Goal: Task Accomplishment & Management: Complete application form

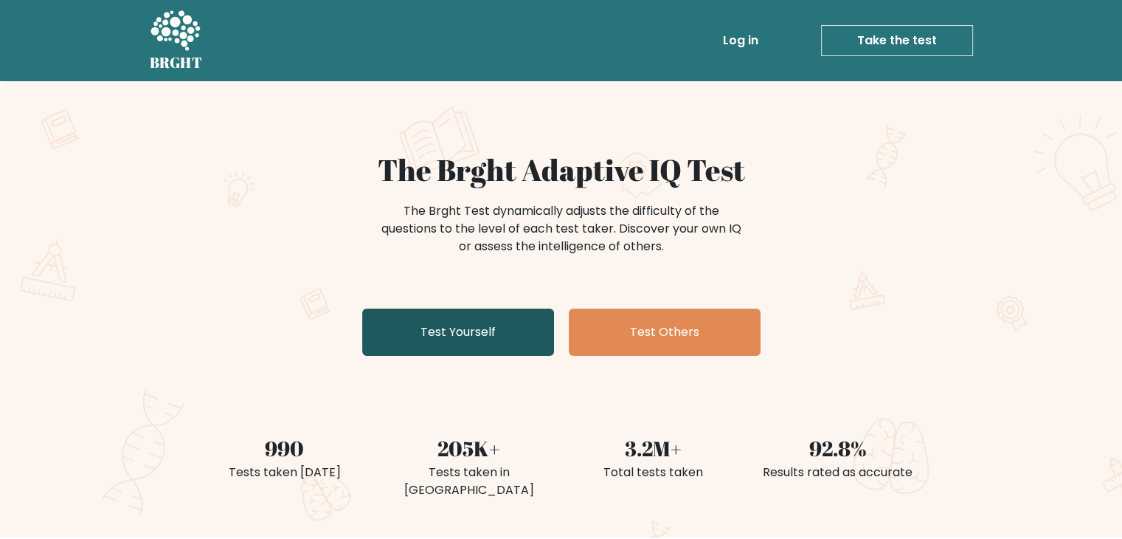
click at [474, 328] on link "Test Yourself" at bounding box center [458, 331] width 192 height 47
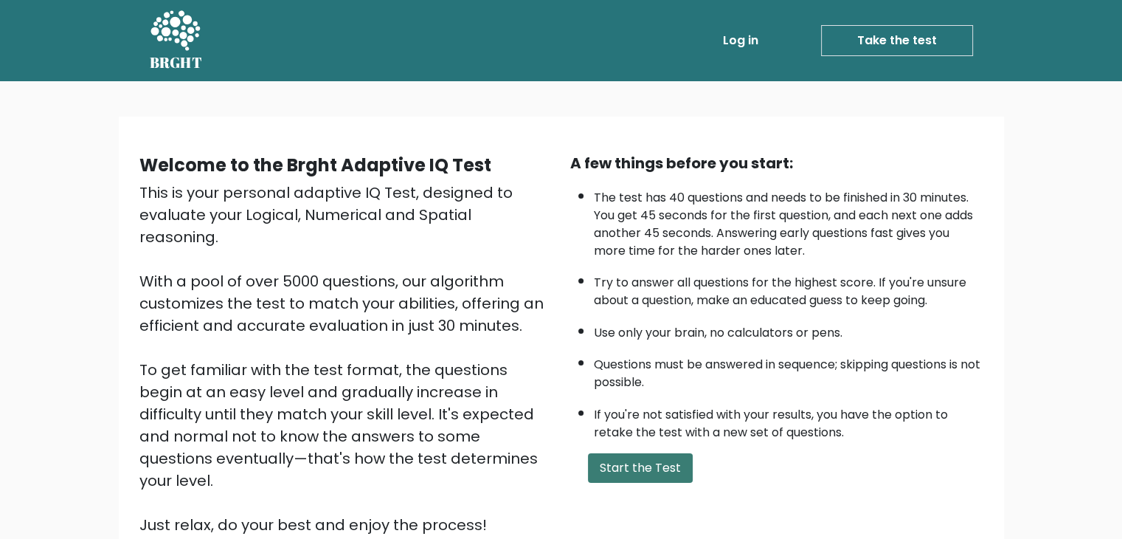
click at [662, 463] on button "Start the Test" at bounding box center [640, 468] width 105 height 30
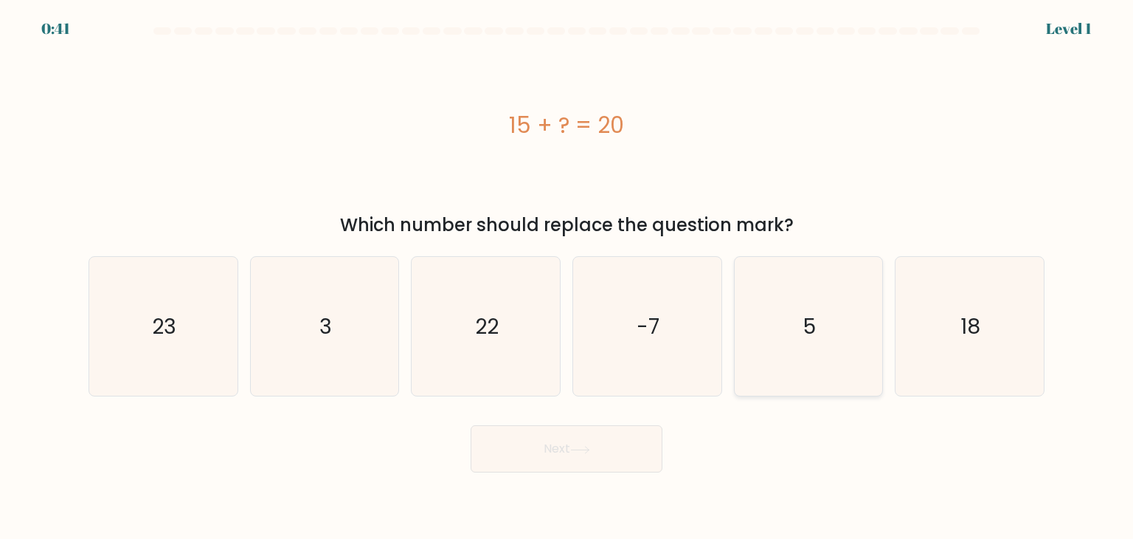
drag, startPoint x: 775, startPoint y: 299, endPoint x: 759, endPoint y: 317, distance: 24.1
click at [775, 299] on icon "5" at bounding box center [808, 326] width 139 height 139
click at [567, 277] on input "e. 5" at bounding box center [567, 272] width 1 height 7
radio input "true"
click at [564, 465] on button "Next" at bounding box center [567, 448] width 192 height 47
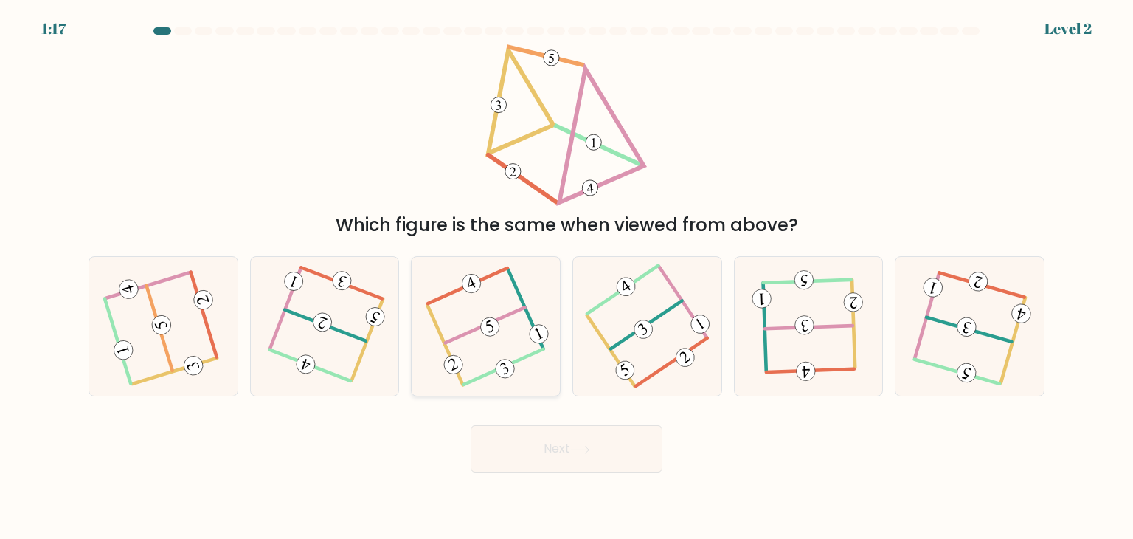
click at [505, 344] on icon at bounding box center [485, 326] width 109 height 111
click at [567, 277] on input "c." at bounding box center [567, 272] width 1 height 7
radio input "true"
click at [162, 339] on 604 at bounding box center [159, 328] width 26 height 85
click at [567, 277] on input "a." at bounding box center [567, 272] width 1 height 7
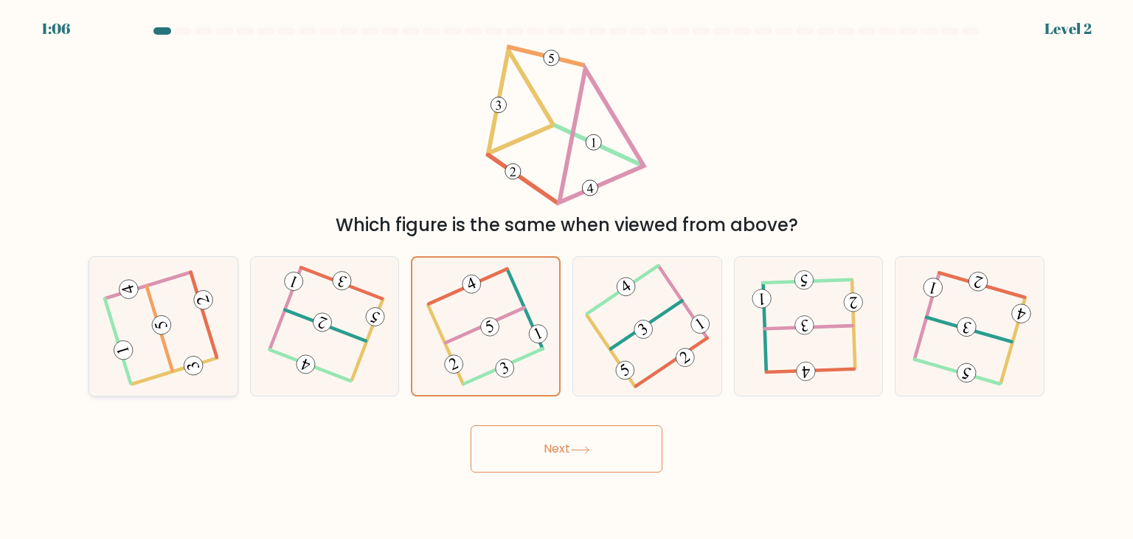
radio input "true"
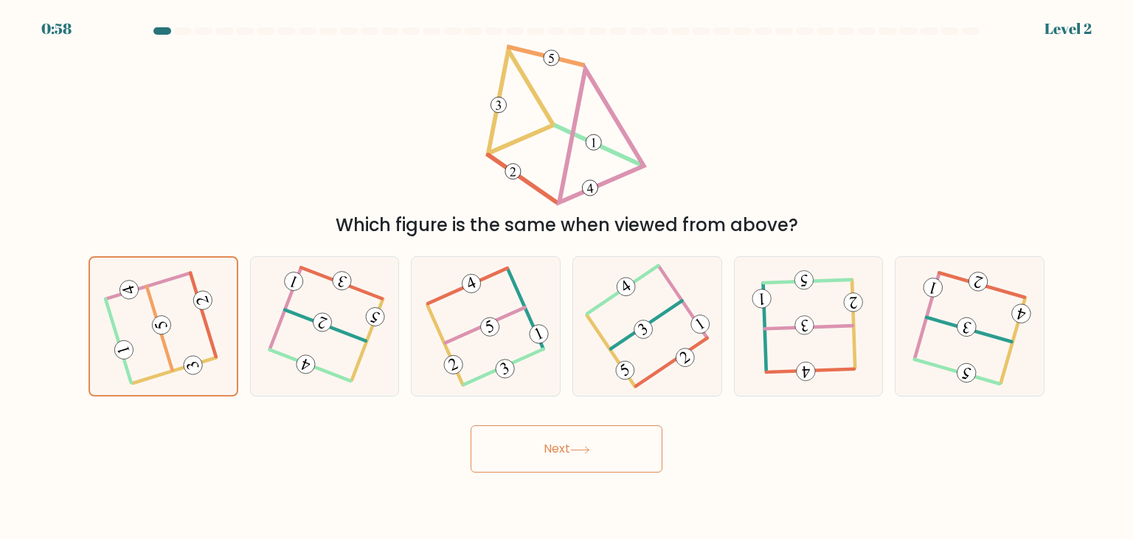
click at [500, 443] on button "Next" at bounding box center [567, 448] width 192 height 47
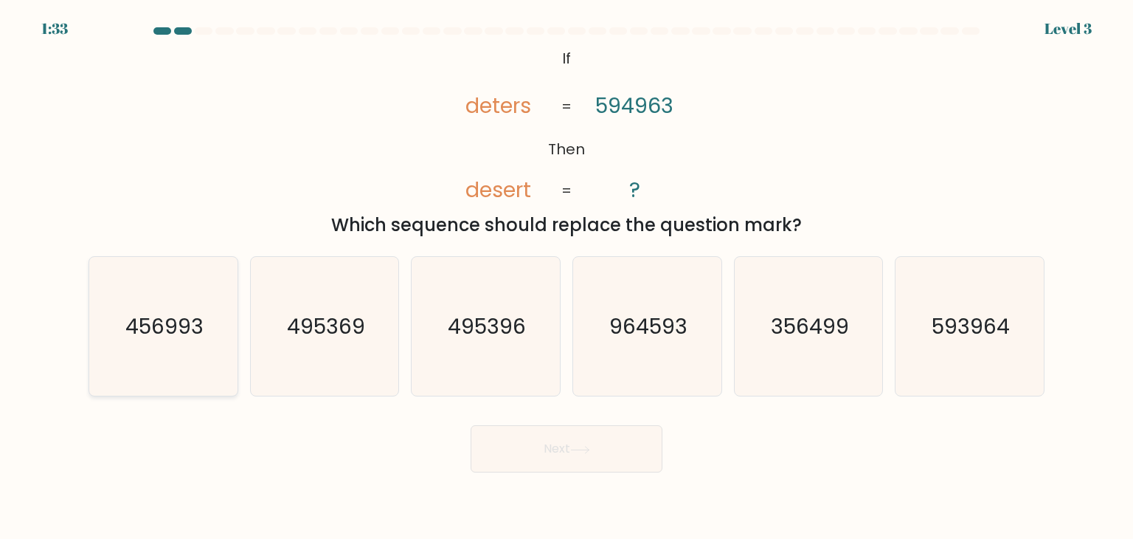
click at [173, 354] on icon "456993" at bounding box center [163, 326] width 139 height 139
click at [567, 277] on input "a. 456993" at bounding box center [567, 272] width 1 height 7
radio input "true"
click at [610, 457] on button "Next" at bounding box center [567, 448] width 192 height 47
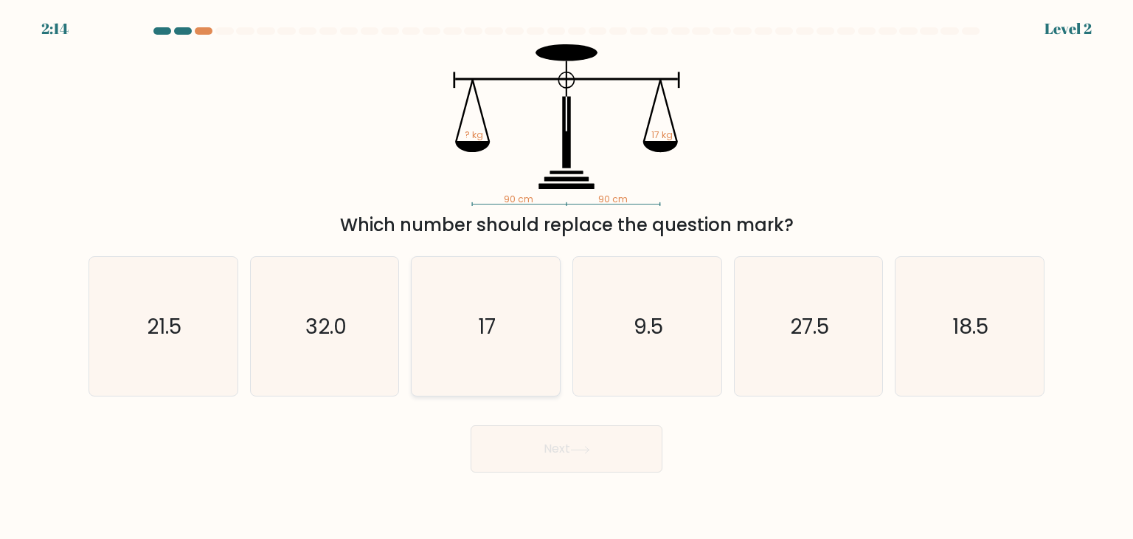
click at [524, 349] on icon "17" at bounding box center [485, 326] width 139 height 139
click at [567, 277] on input "c. 17" at bounding box center [567, 272] width 1 height 7
radio input "true"
click at [543, 454] on button "Next" at bounding box center [567, 448] width 192 height 47
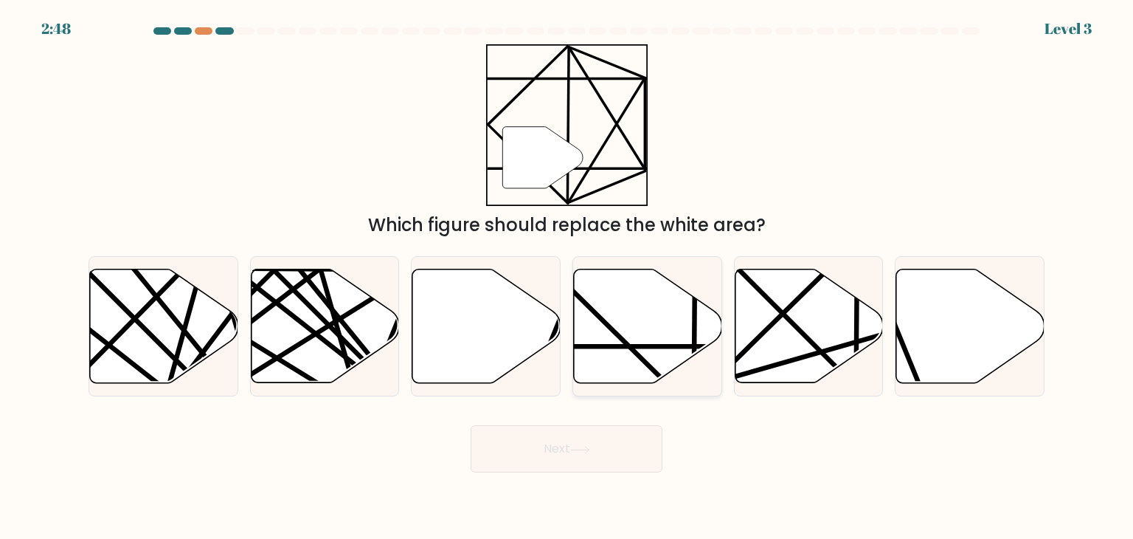
click at [635, 337] on icon at bounding box center [648, 326] width 148 height 114
click at [567, 277] on input "d." at bounding box center [567, 272] width 1 height 7
radio input "true"
click at [576, 446] on icon at bounding box center [580, 450] width 20 height 8
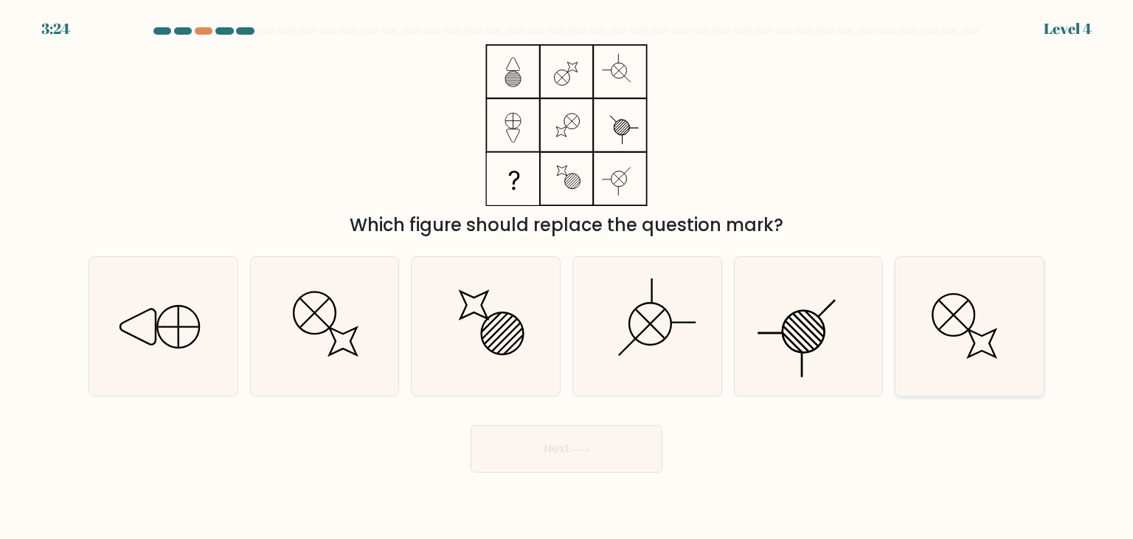
click at [956, 333] on icon at bounding box center [969, 326] width 139 height 139
click at [567, 277] on input "f." at bounding box center [567, 272] width 1 height 7
radio input "true"
click at [571, 469] on button "Next" at bounding box center [567, 448] width 192 height 47
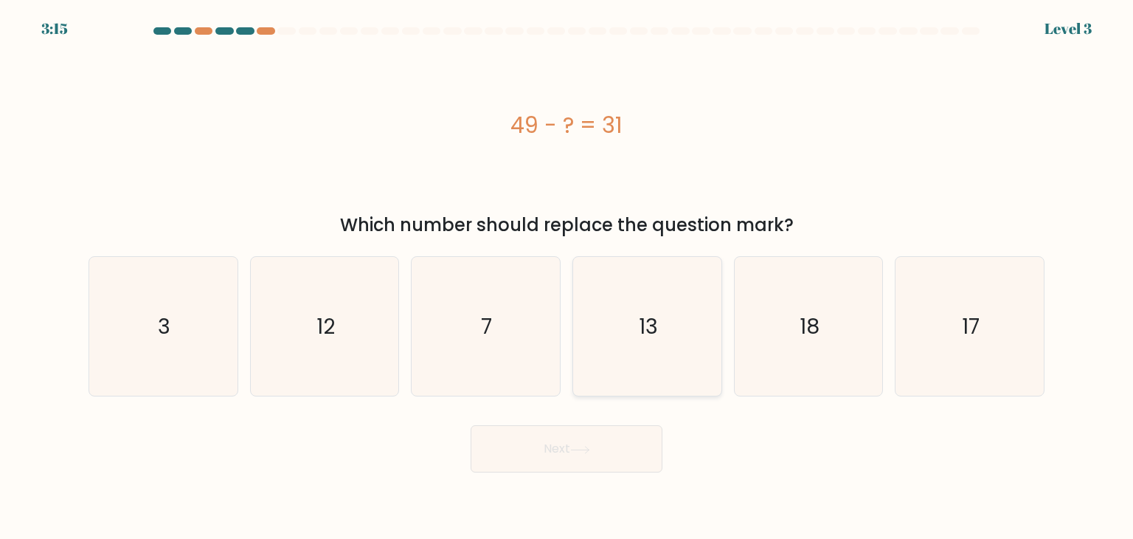
click at [673, 314] on icon "13" at bounding box center [647, 326] width 139 height 139
click at [567, 277] on input "d. 13" at bounding box center [567, 272] width 1 height 7
radio input "true"
click at [571, 473] on body "3:14 Level 3 a." at bounding box center [566, 269] width 1133 height 539
click at [583, 461] on button "Next" at bounding box center [567, 448] width 192 height 47
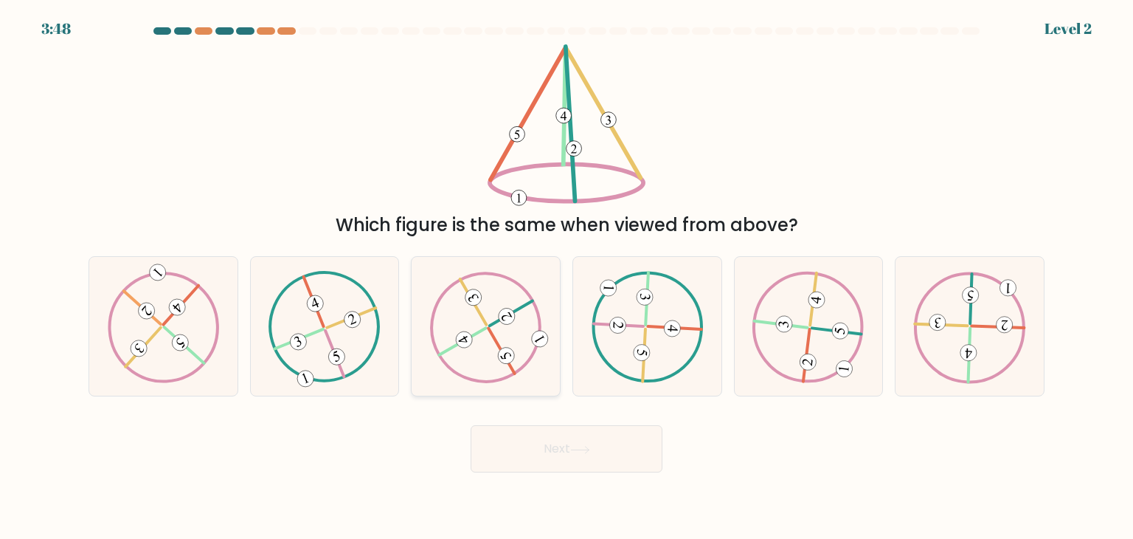
click at [494, 320] on icon at bounding box center [486, 326] width 112 height 111
click at [567, 277] on input "c." at bounding box center [567, 272] width 1 height 7
radio input "true"
click at [581, 469] on button "Next" at bounding box center [567, 448] width 192 height 47
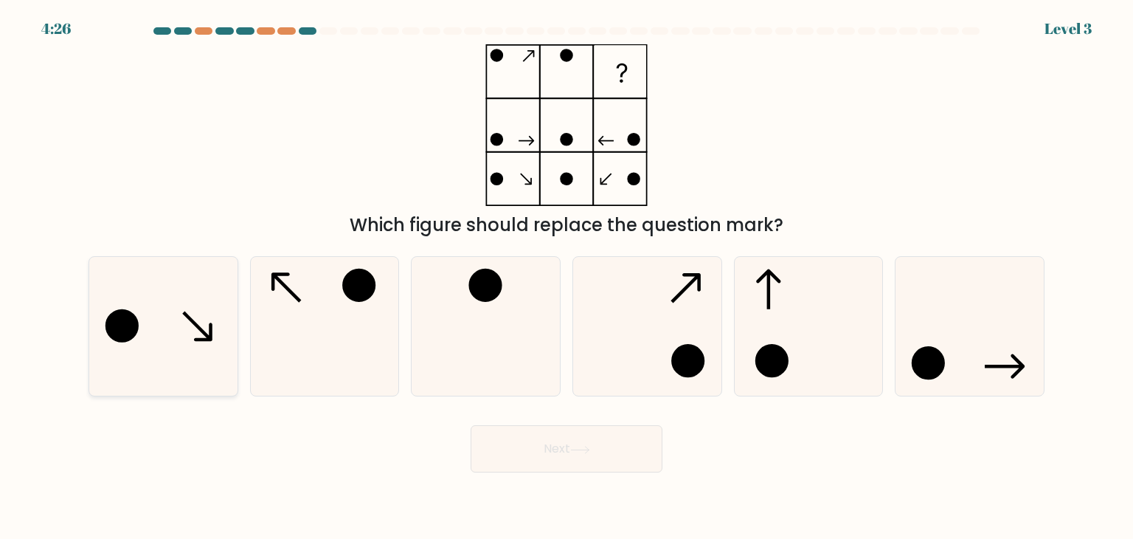
click at [204, 334] on icon at bounding box center [198, 326] width 30 height 30
click at [567, 277] on input "a." at bounding box center [567, 272] width 1 height 7
radio input "true"
click at [300, 325] on icon at bounding box center [324, 326] width 139 height 139
click at [567, 277] on input "b." at bounding box center [567, 272] width 1 height 7
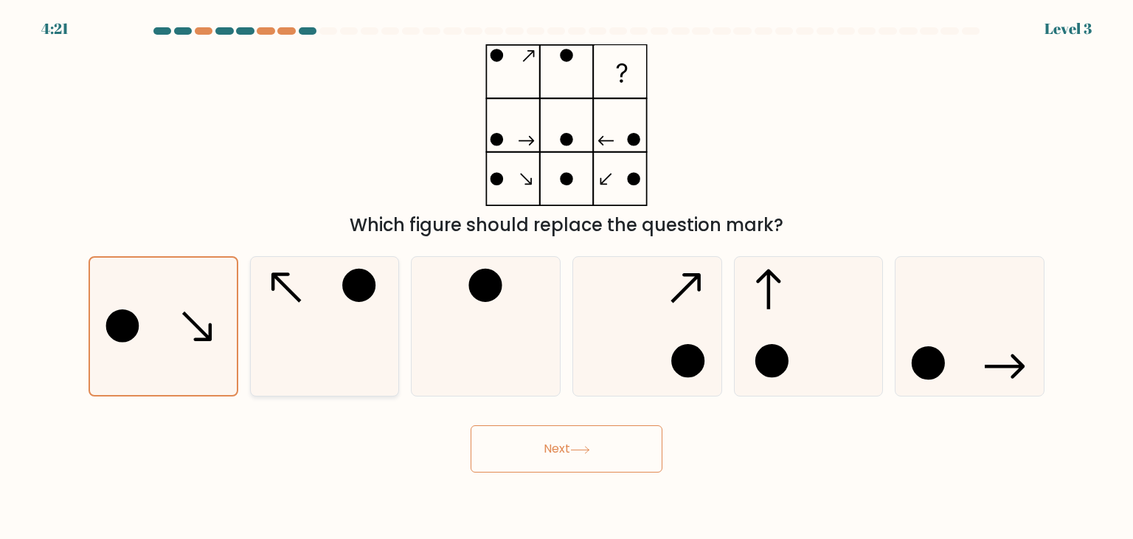
radio input "true"
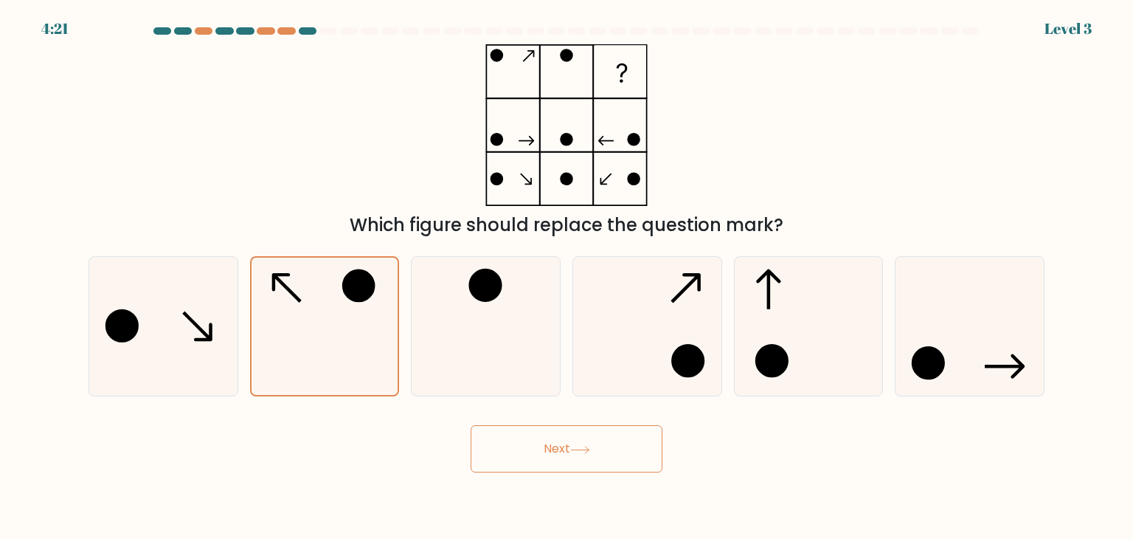
click at [567, 452] on button "Next" at bounding box center [567, 448] width 192 height 47
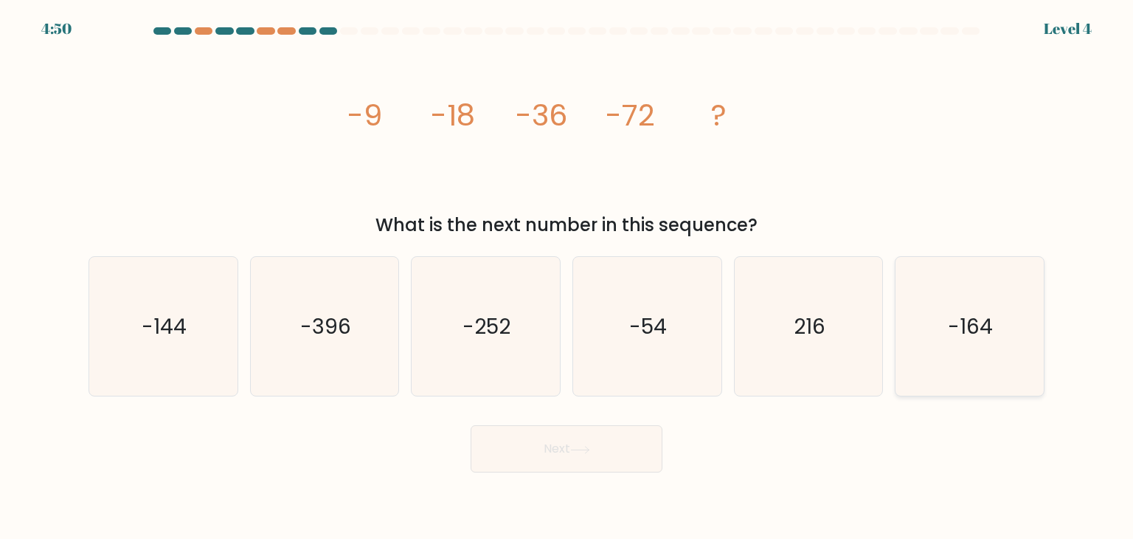
click at [951, 339] on text "-164" at bounding box center [971, 326] width 45 height 30
click at [567, 277] on input "f. -164" at bounding box center [567, 272] width 1 height 7
radio input "true"
click at [611, 458] on button "Next" at bounding box center [567, 448] width 192 height 47
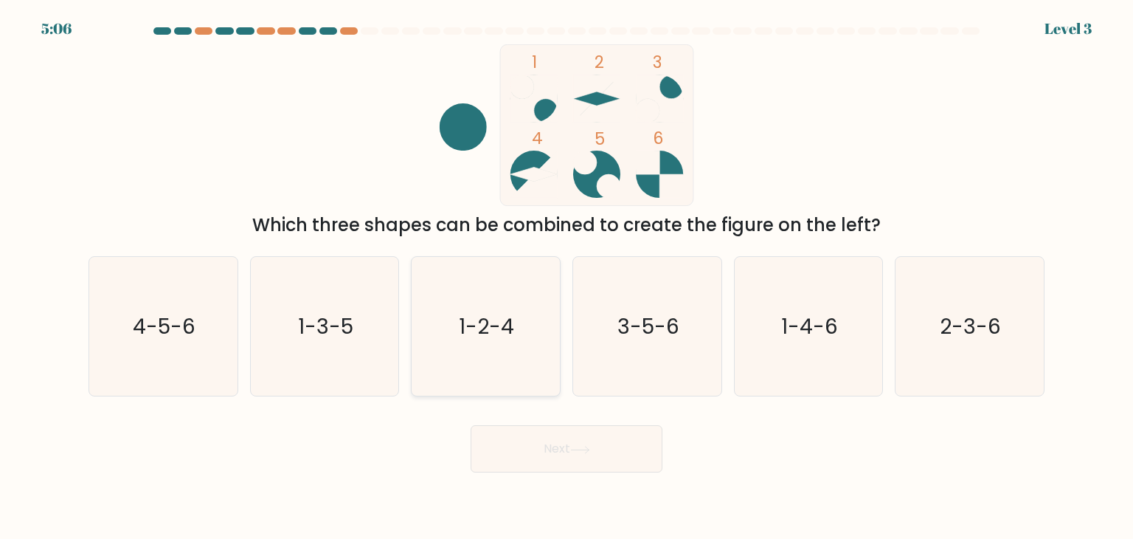
click at [480, 359] on icon "1-2-4" at bounding box center [485, 326] width 139 height 139
click at [567, 277] on input "c. 1-2-4" at bounding box center [567, 272] width 1 height 7
radio input "true"
click at [561, 446] on button "Next" at bounding box center [567, 448] width 192 height 47
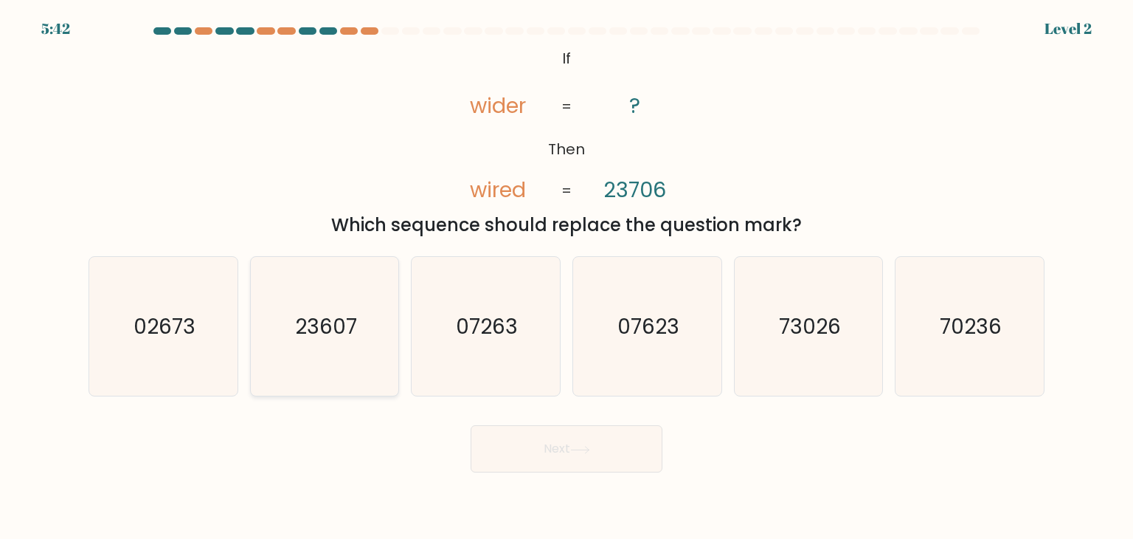
click at [319, 367] on icon "23607" at bounding box center [324, 326] width 139 height 139
click at [567, 277] on input "b. 23607" at bounding box center [567, 272] width 1 height 7
radio input "true"
click at [533, 448] on button "Next" at bounding box center [567, 448] width 192 height 47
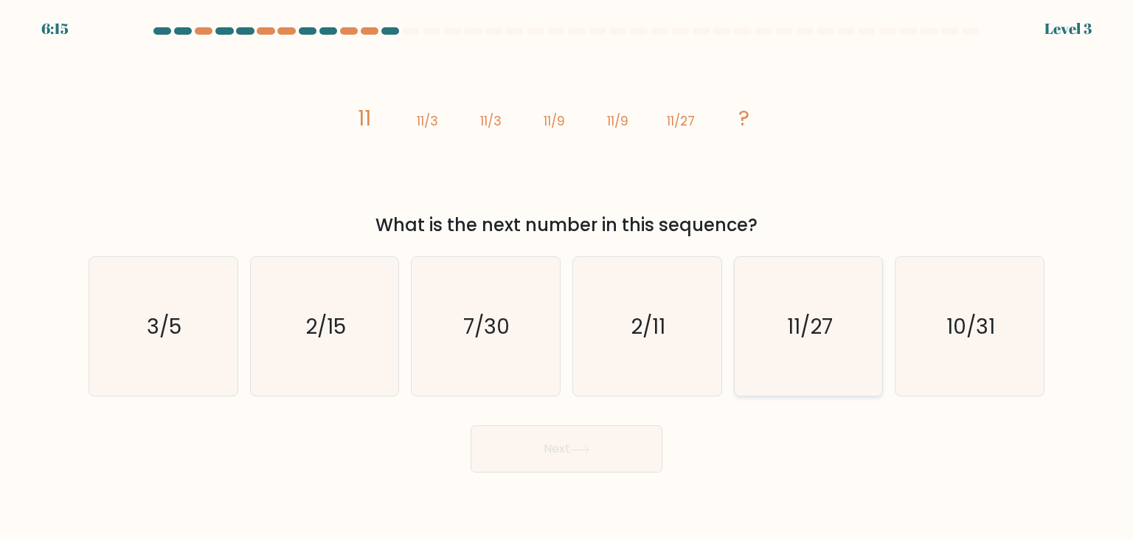
click at [839, 370] on icon "11/27" at bounding box center [808, 326] width 139 height 139
click at [567, 277] on input "e. 11/27" at bounding box center [567, 272] width 1 height 7
radio input "true"
click at [626, 466] on button "Next" at bounding box center [567, 448] width 192 height 47
